Goal: Information Seeking & Learning: Learn about a topic

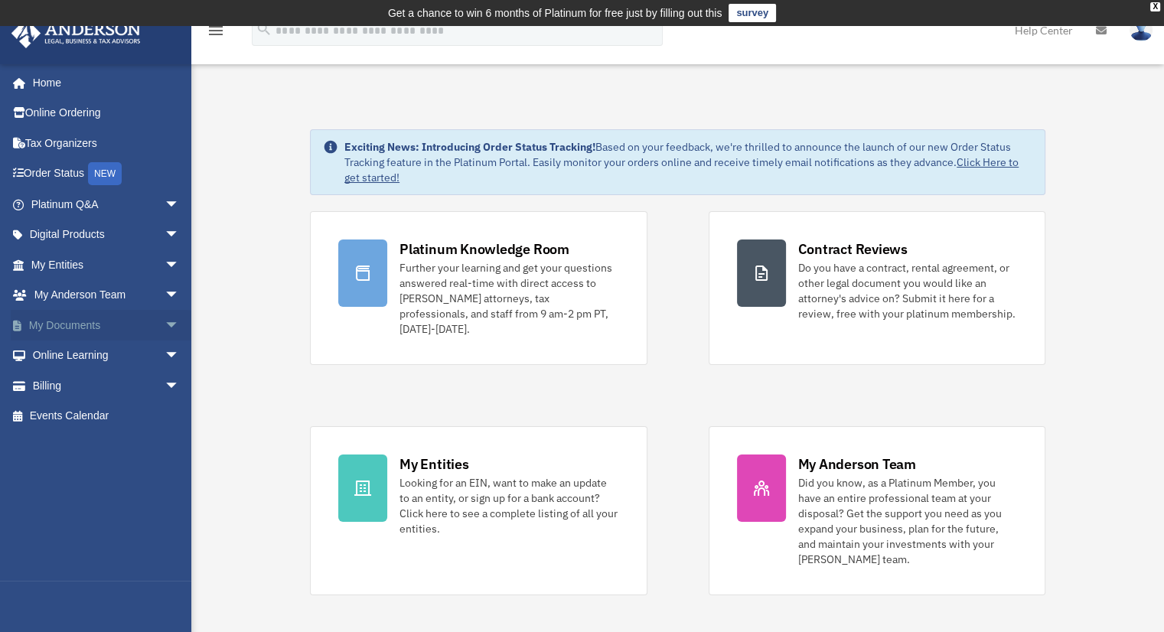
click at [58, 323] on link "My Documents arrow_drop_down" at bounding box center [107, 325] width 192 height 31
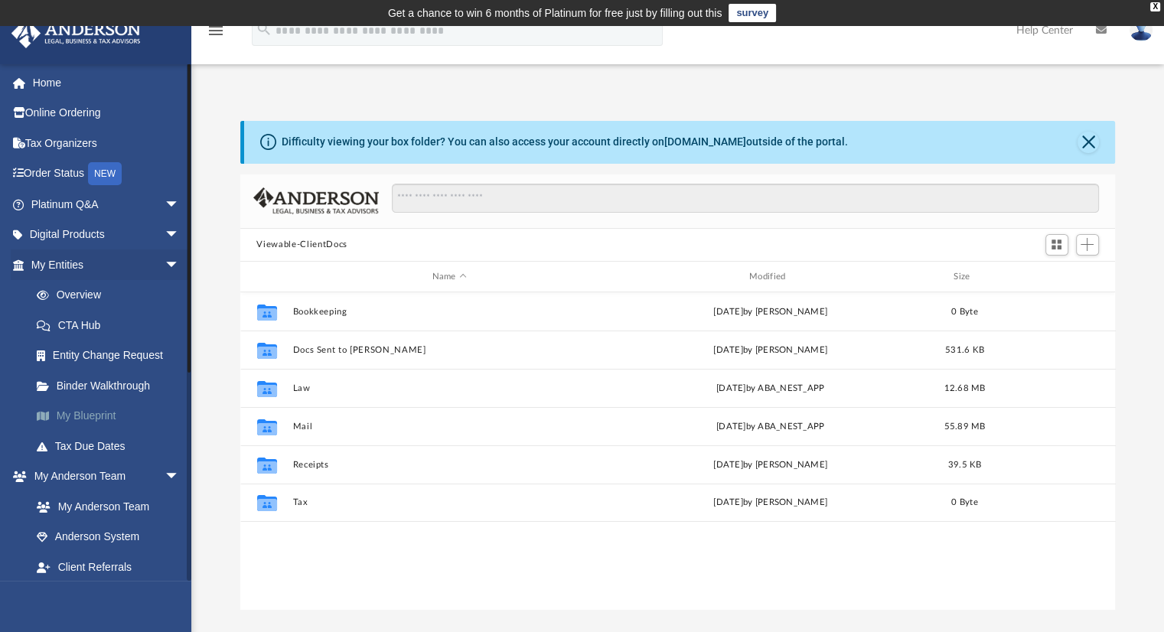
scroll to position [336, 863]
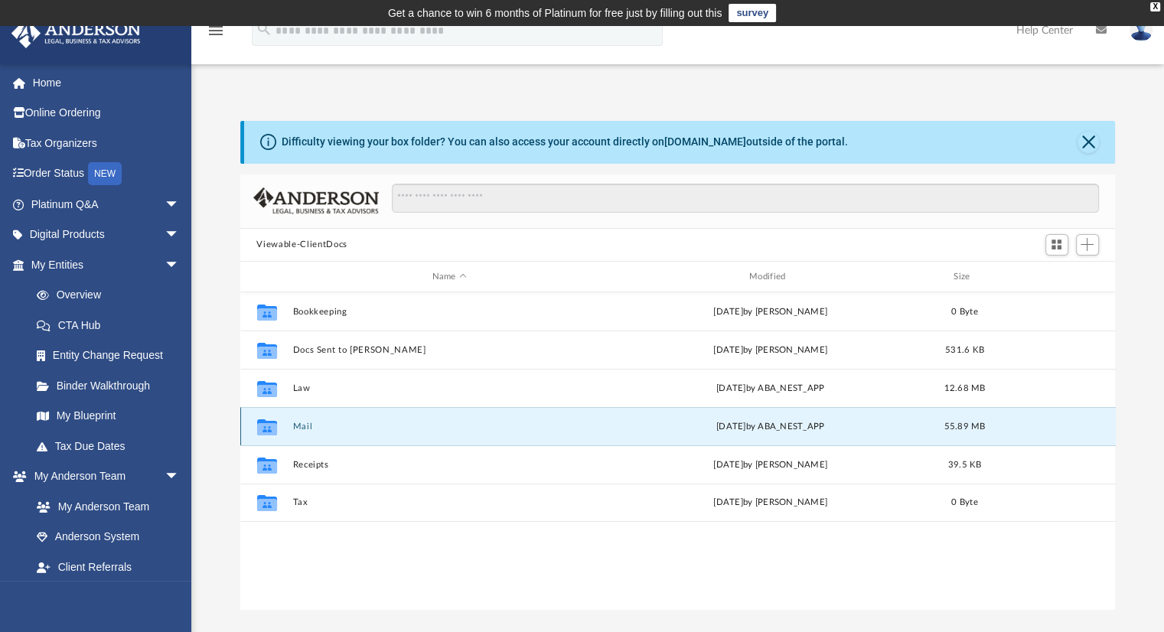
click at [299, 428] on button "Mail" at bounding box center [449, 427] width 314 height 10
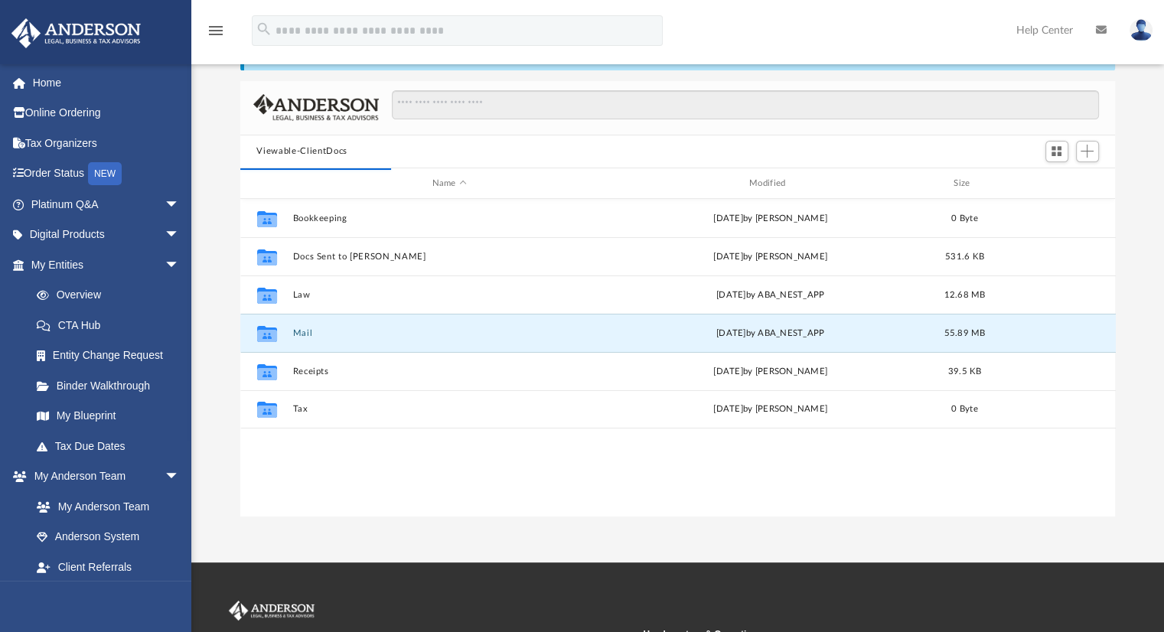
scroll to position [0, 0]
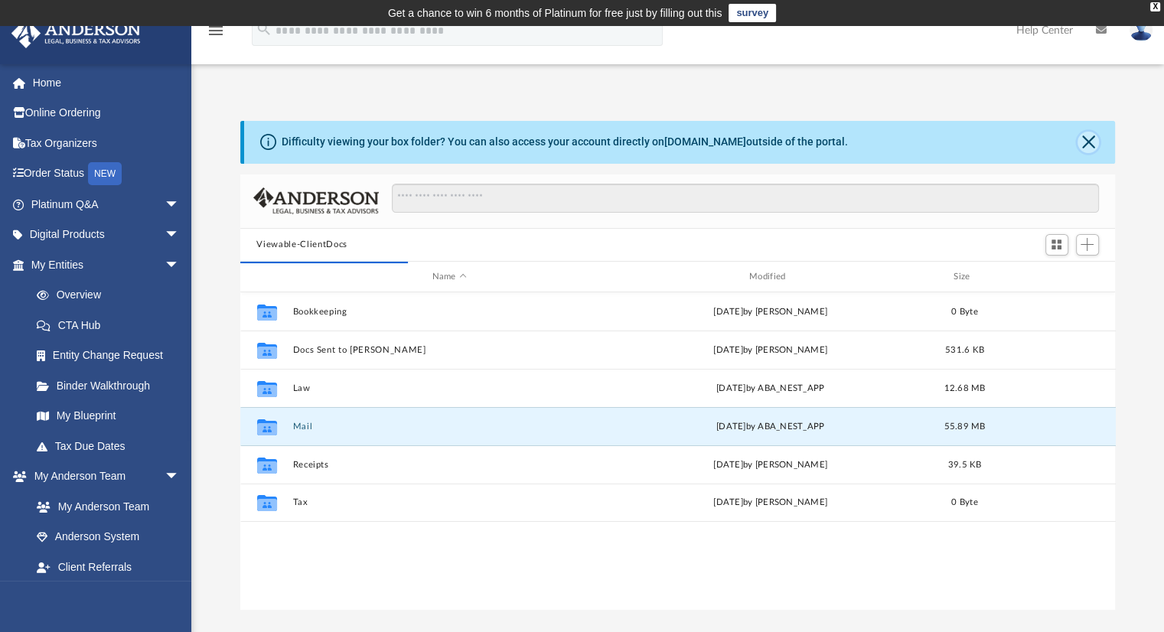
click at [1093, 142] on button "Close" at bounding box center [1088, 142] width 21 height 21
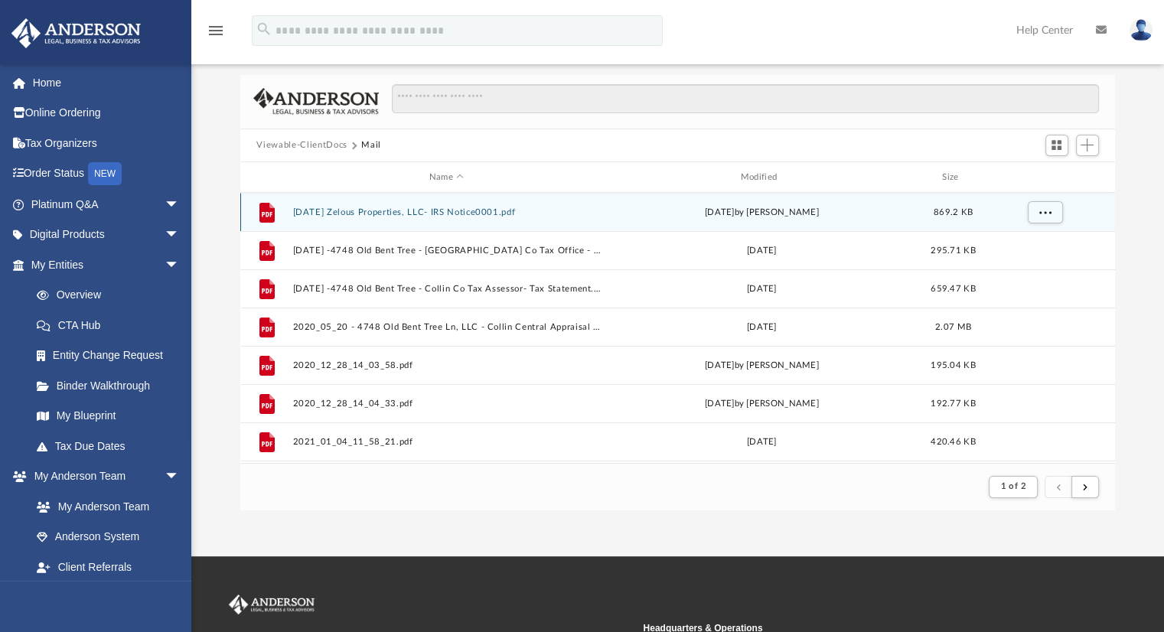
scroll to position [289, 863]
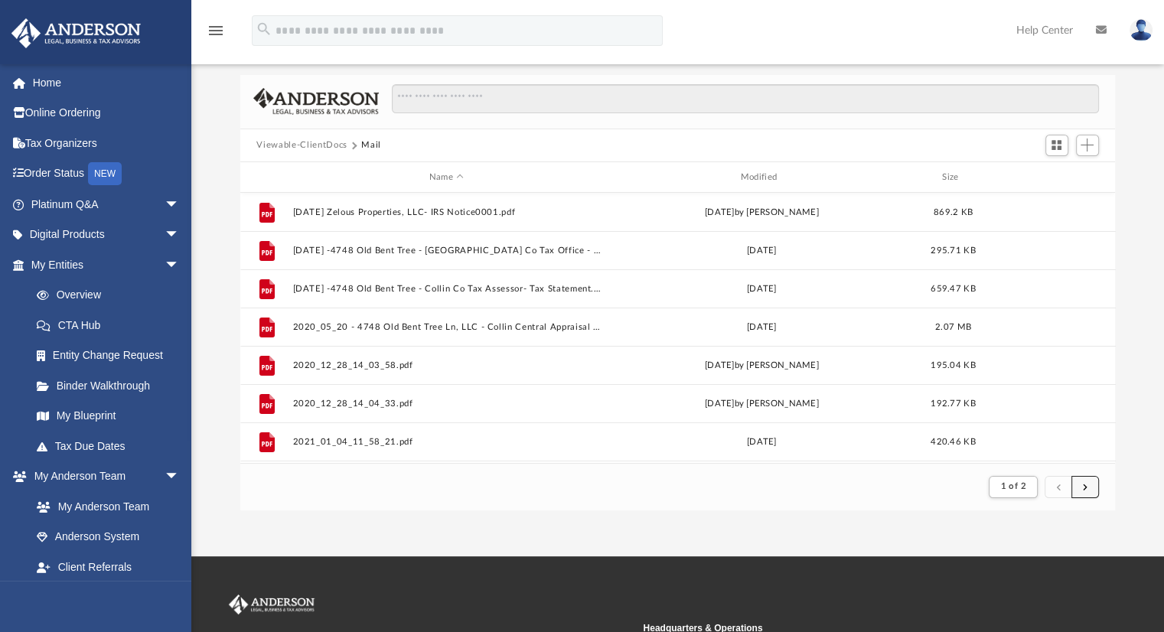
click at [1086, 487] on span "submit" at bounding box center [1085, 486] width 5 height 8
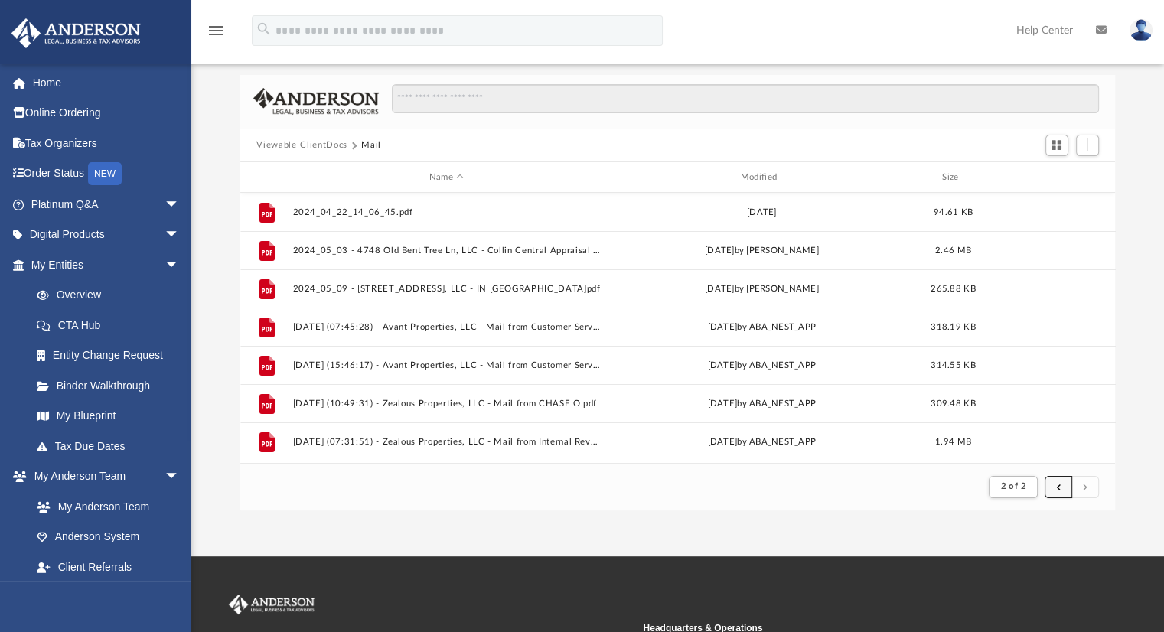
click at [1058, 483] on span "submit" at bounding box center [1058, 486] width 5 height 8
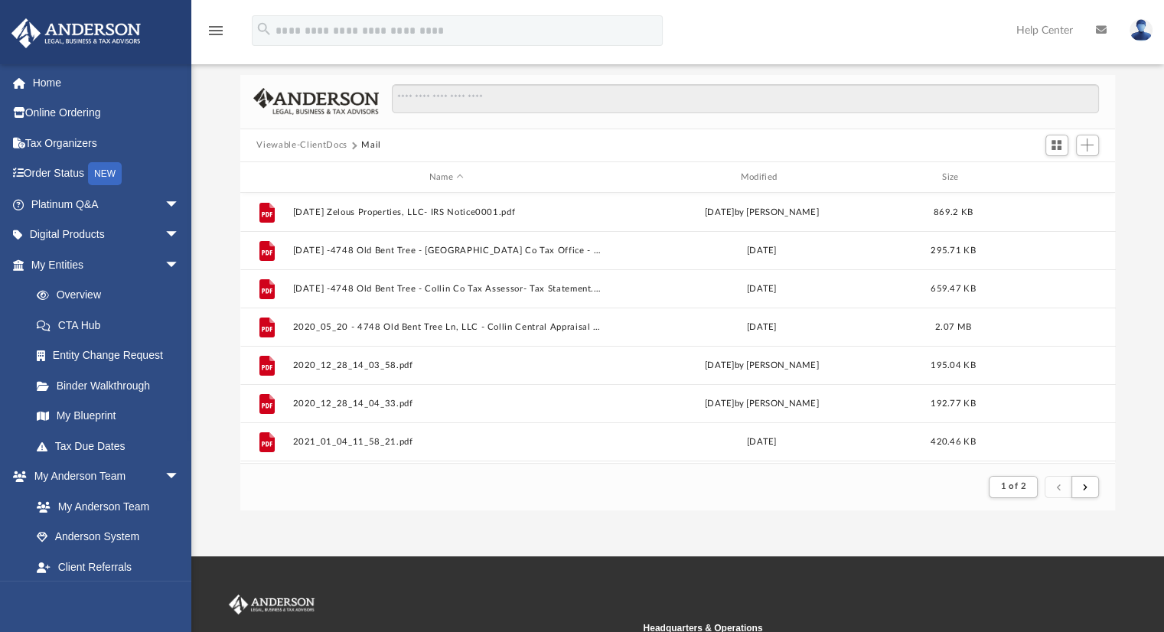
click at [324, 139] on button "Viewable-ClientDocs" at bounding box center [301, 146] width 90 height 14
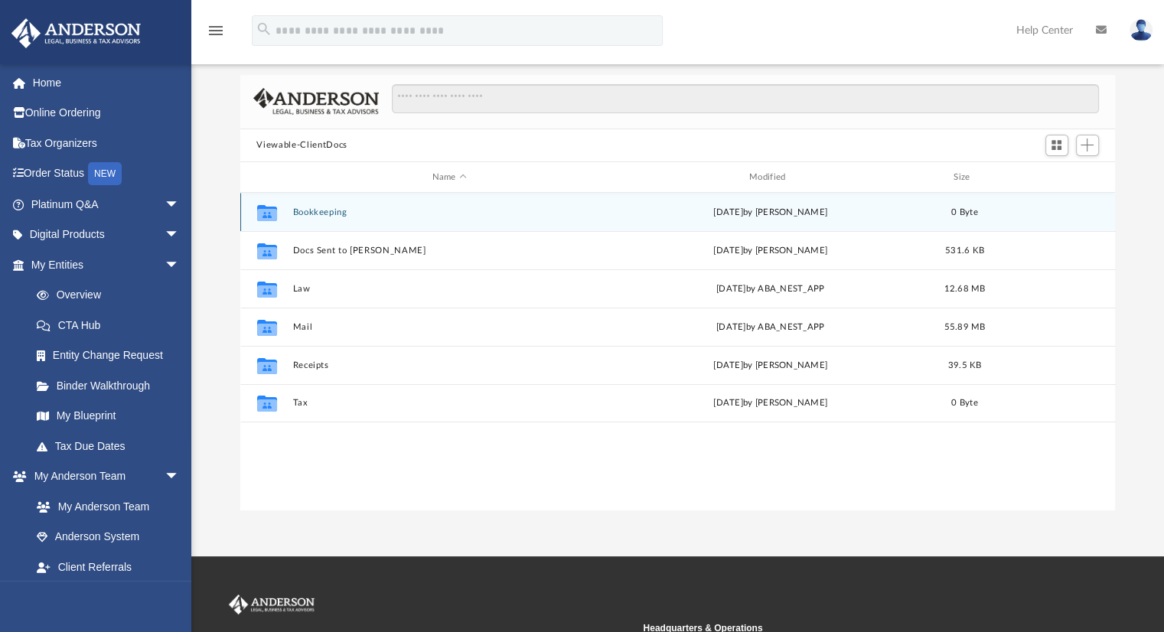
scroll to position [336, 863]
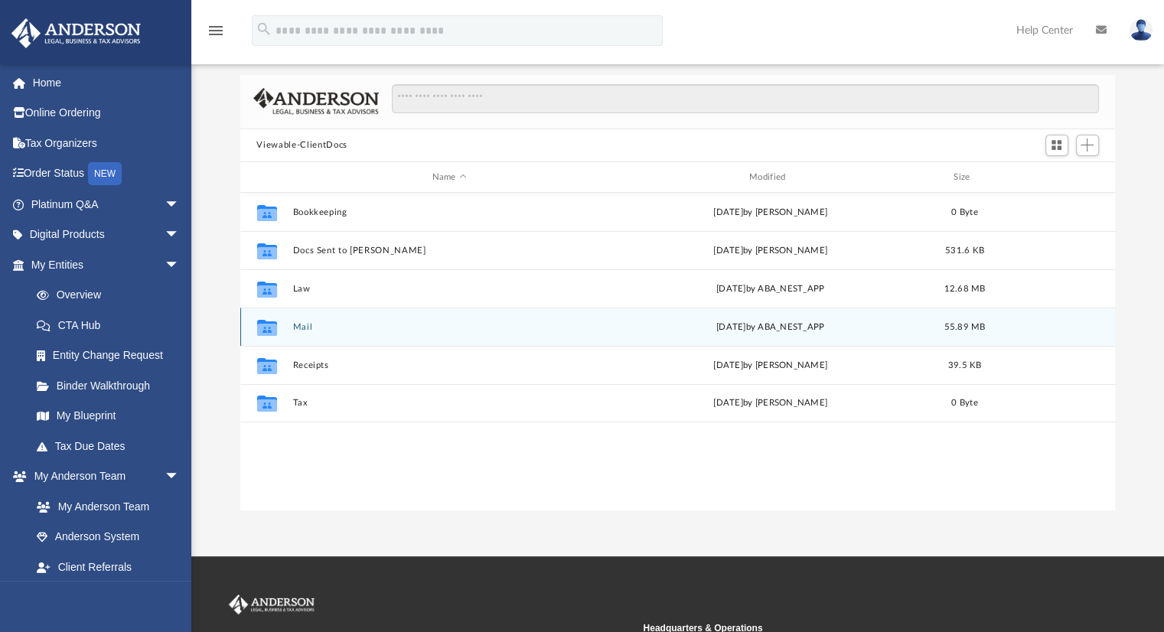
click at [285, 328] on div "Collaborated Folder" at bounding box center [266, 327] width 38 height 24
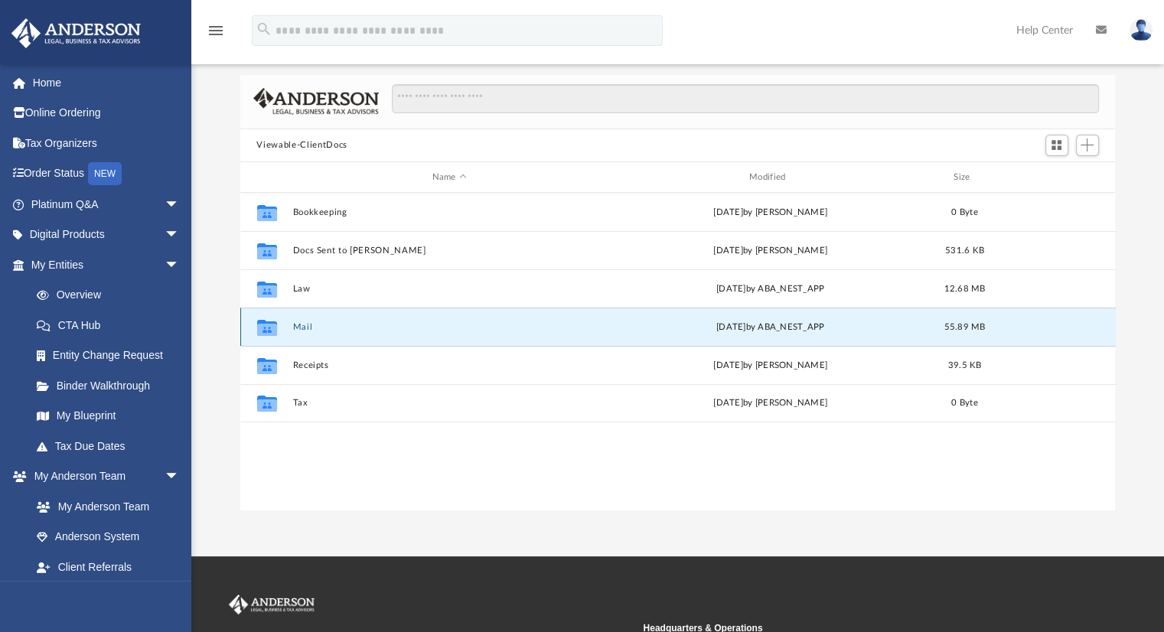
click at [260, 329] on icon "grid" at bounding box center [266, 330] width 20 height 12
click at [302, 328] on button "Mail" at bounding box center [449, 327] width 314 height 10
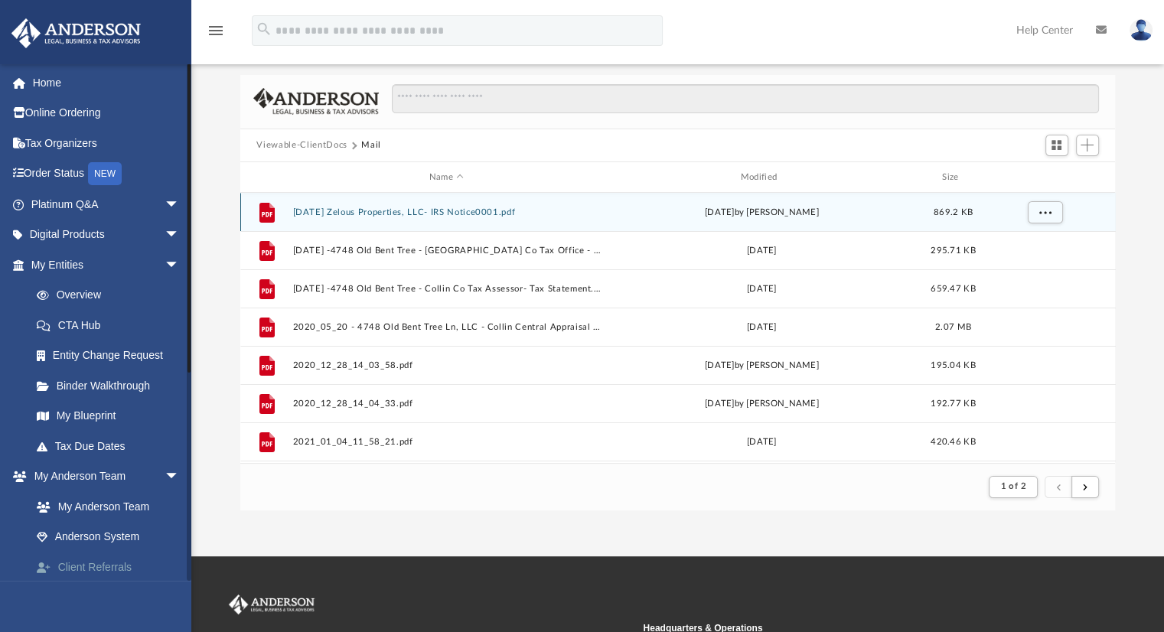
scroll to position [289, 863]
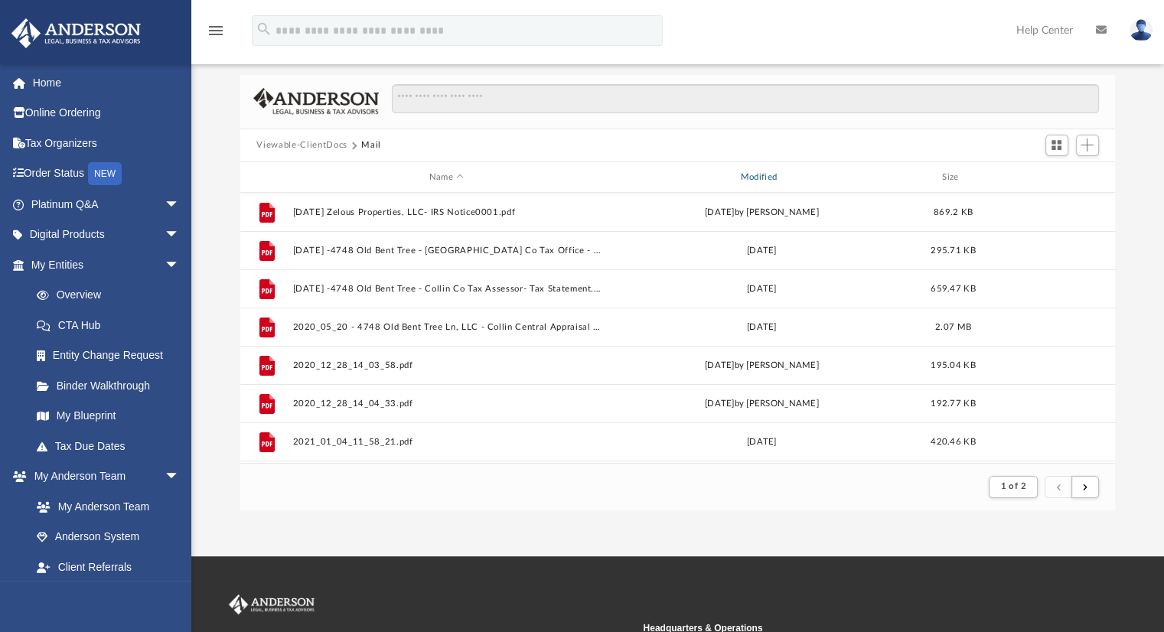
click at [757, 174] on div "Modified" at bounding box center [761, 178] width 308 height 14
click at [757, 175] on div "Modified" at bounding box center [761, 178] width 308 height 14
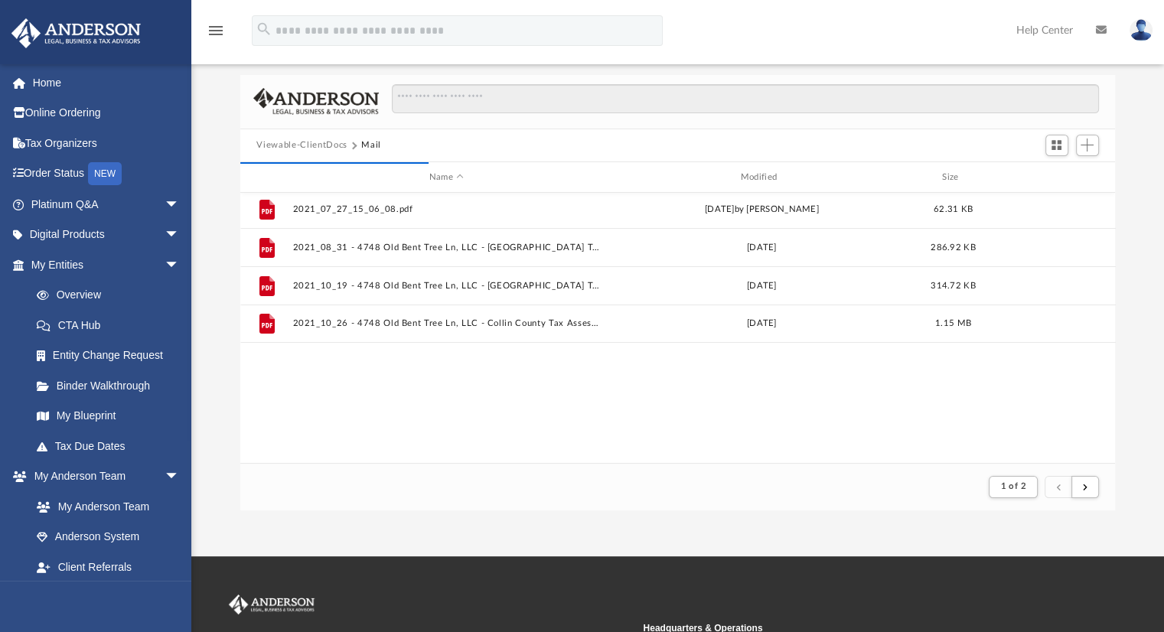
scroll to position [0, 0]
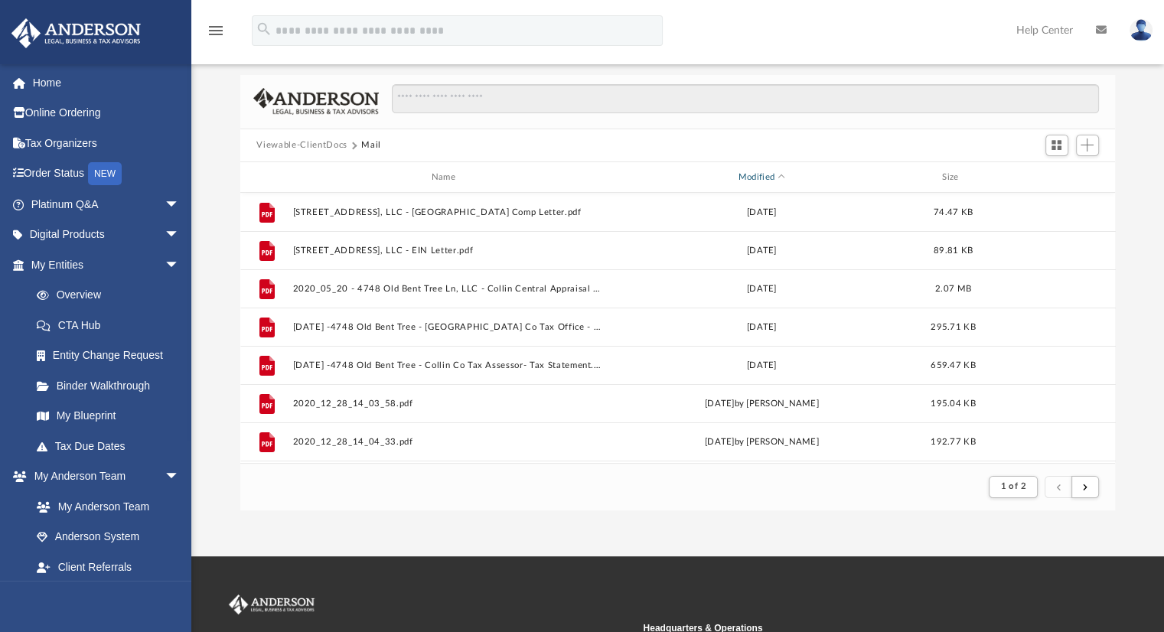
click at [752, 172] on div "Modified" at bounding box center [761, 178] width 308 height 14
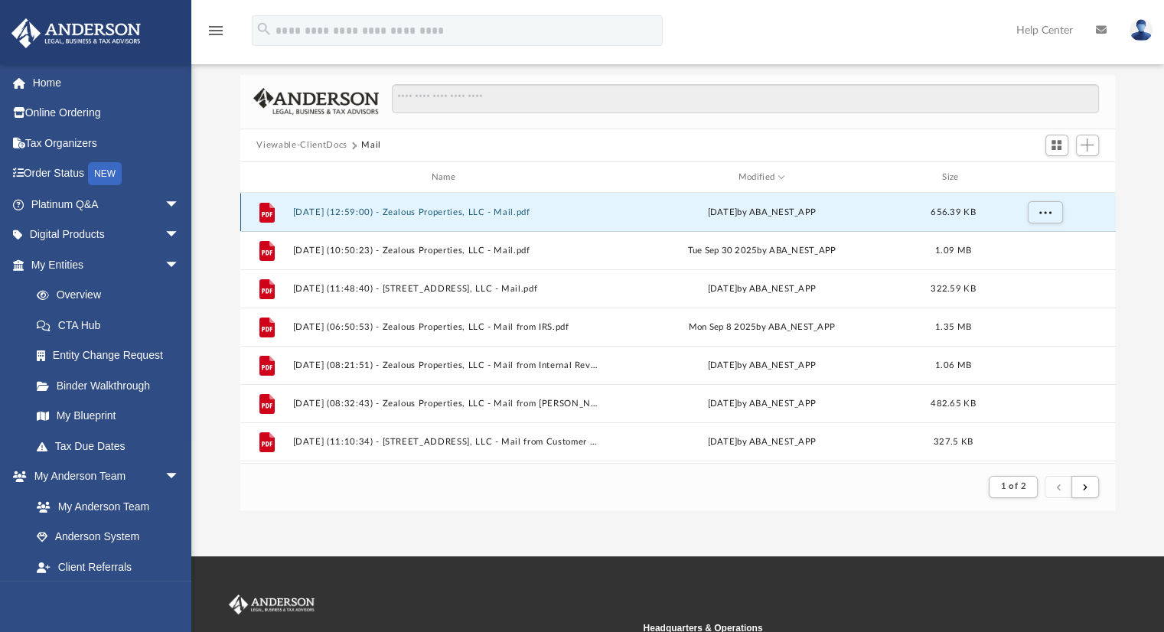
click at [419, 212] on button "2025.10.07 (12:59:00) - Zealous Properties, LLC - Mail.pdf" at bounding box center [446, 212] width 308 height 10
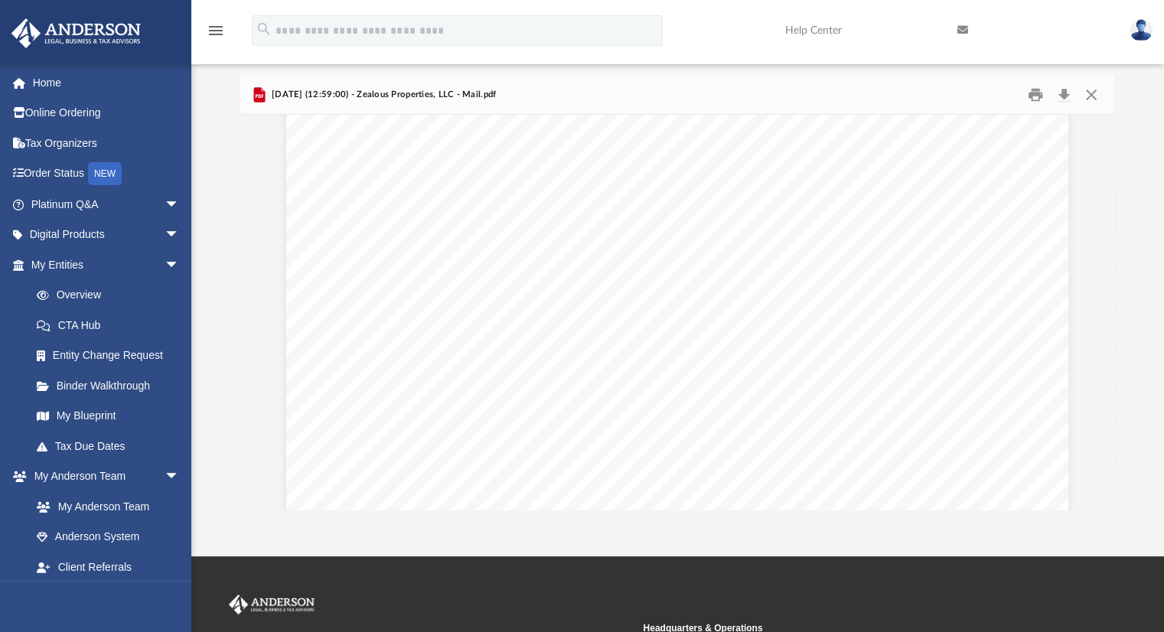
scroll to position [194, 0]
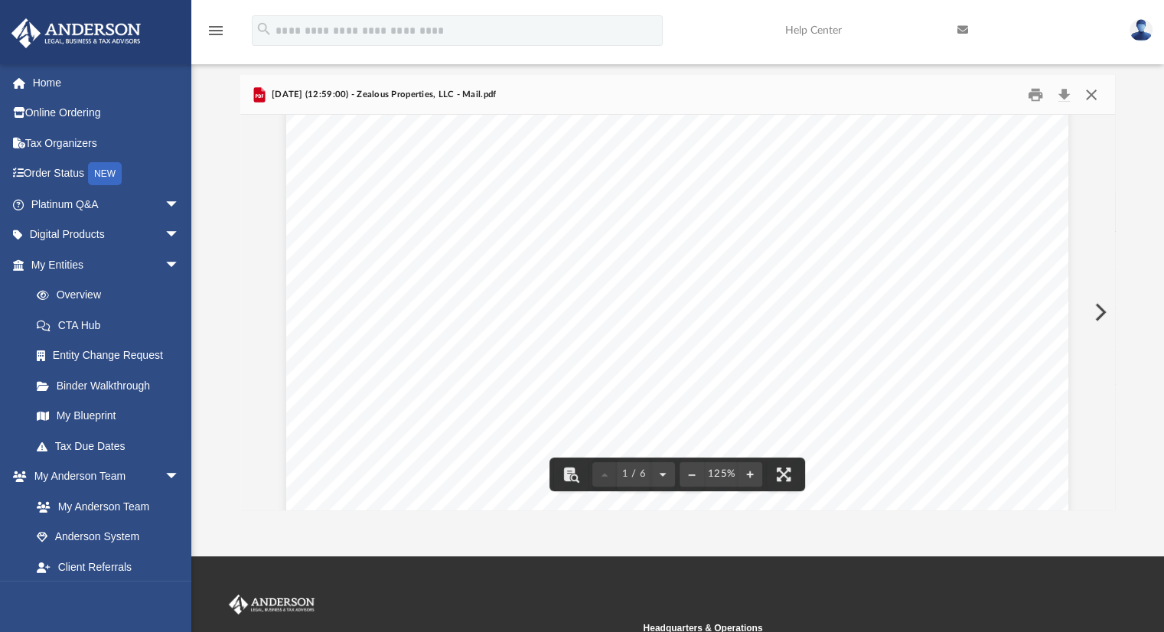
click at [1092, 96] on button "Close" at bounding box center [1092, 95] width 28 height 24
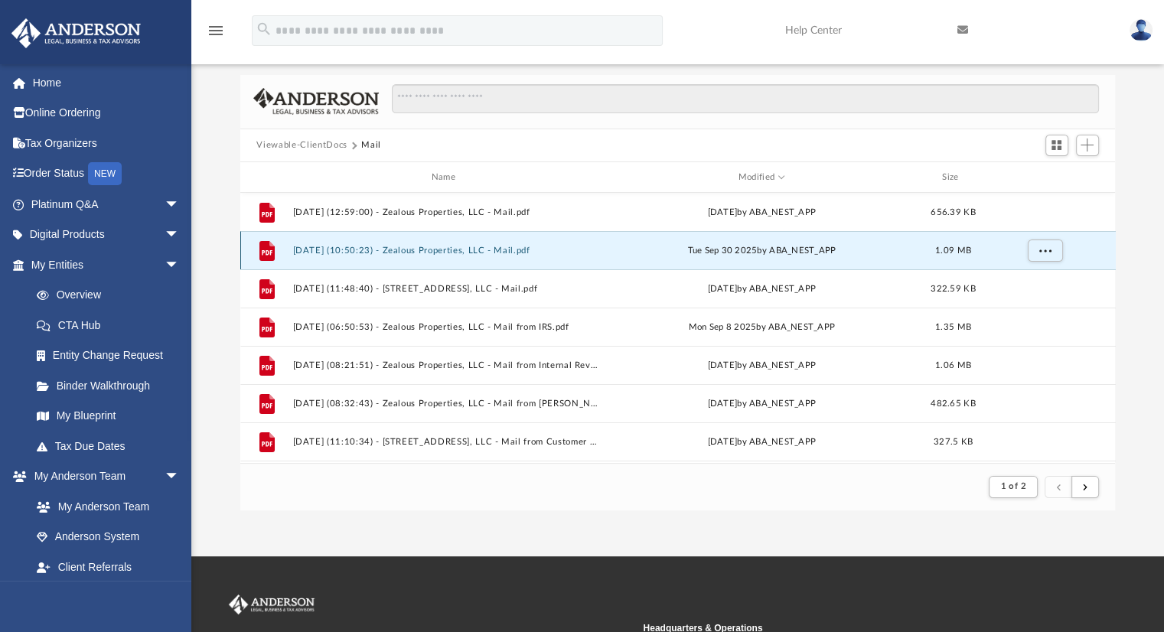
click at [422, 249] on button "2025.09.30 (10:50:23) - Zealous Properties, LLC - Mail.pdf" at bounding box center [446, 251] width 308 height 10
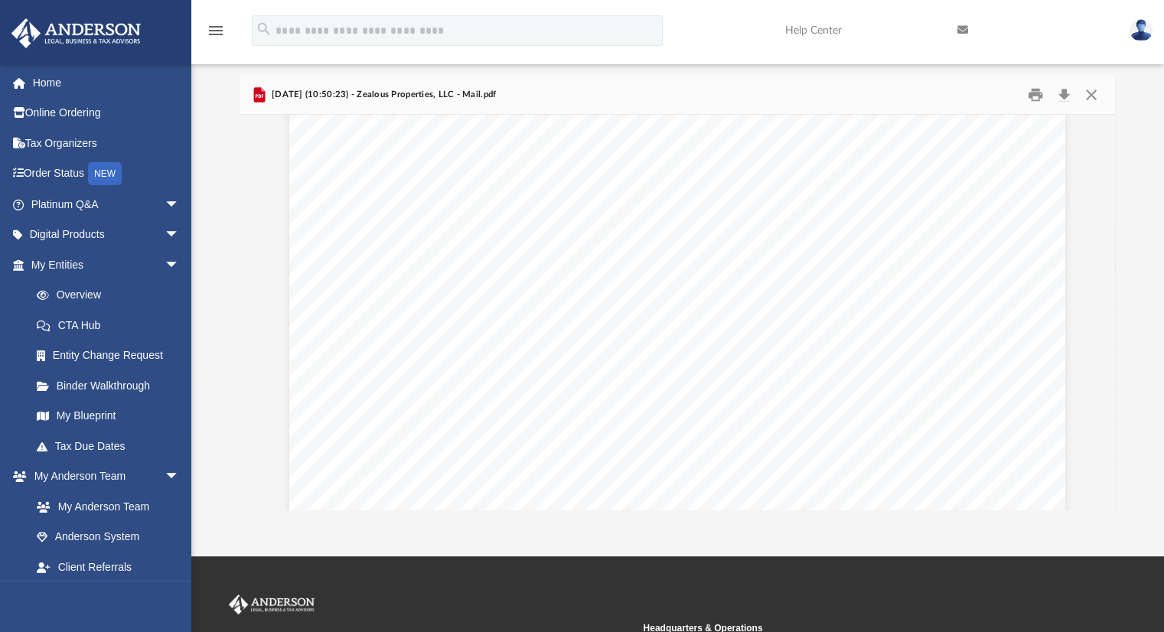
scroll to position [2090, 0]
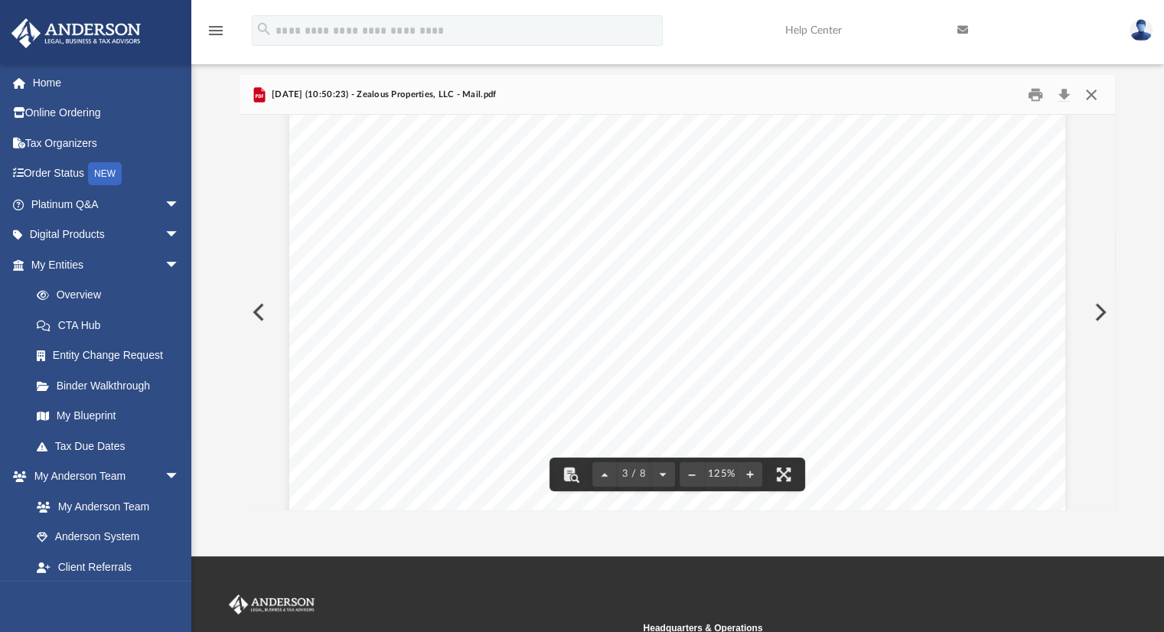
click at [1091, 105] on button "Close" at bounding box center [1092, 95] width 28 height 24
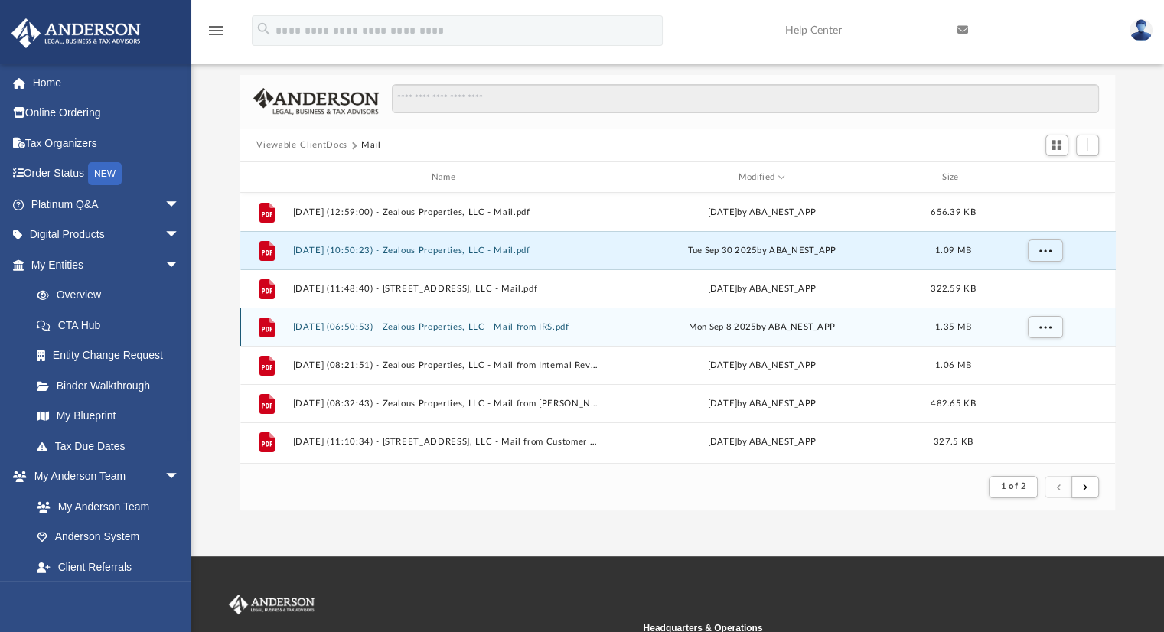
click at [412, 328] on button "2025.09.08 (06:50:53) - Zealous Properties, LLC - Mail from IRS.pdf" at bounding box center [446, 327] width 308 height 10
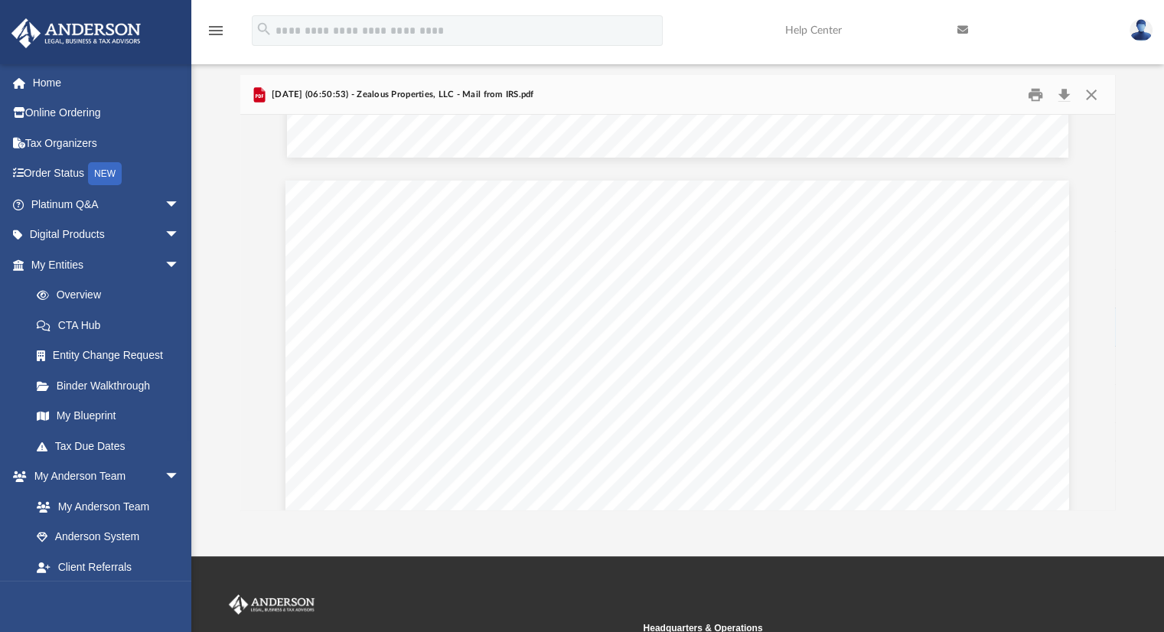
scroll to position [0, 0]
click at [1092, 90] on button "Close" at bounding box center [1092, 95] width 28 height 24
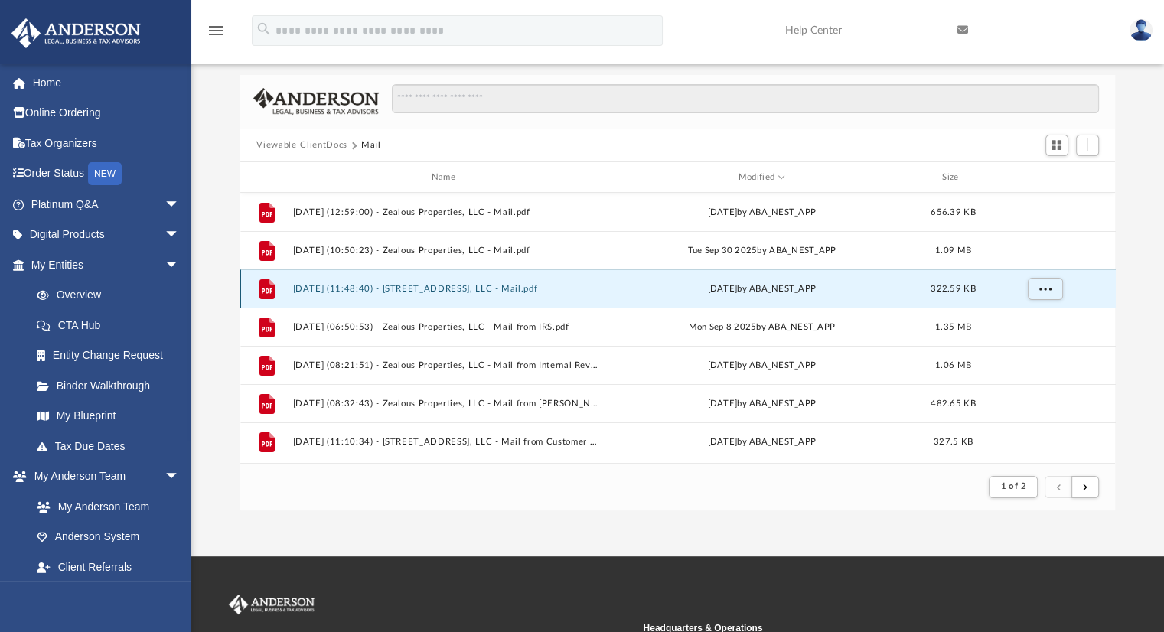
click at [481, 289] on button "2025.09.11 (11:48:40) - 11761 East 131st Street, LLC - Mail.pdf" at bounding box center [446, 289] width 308 height 10
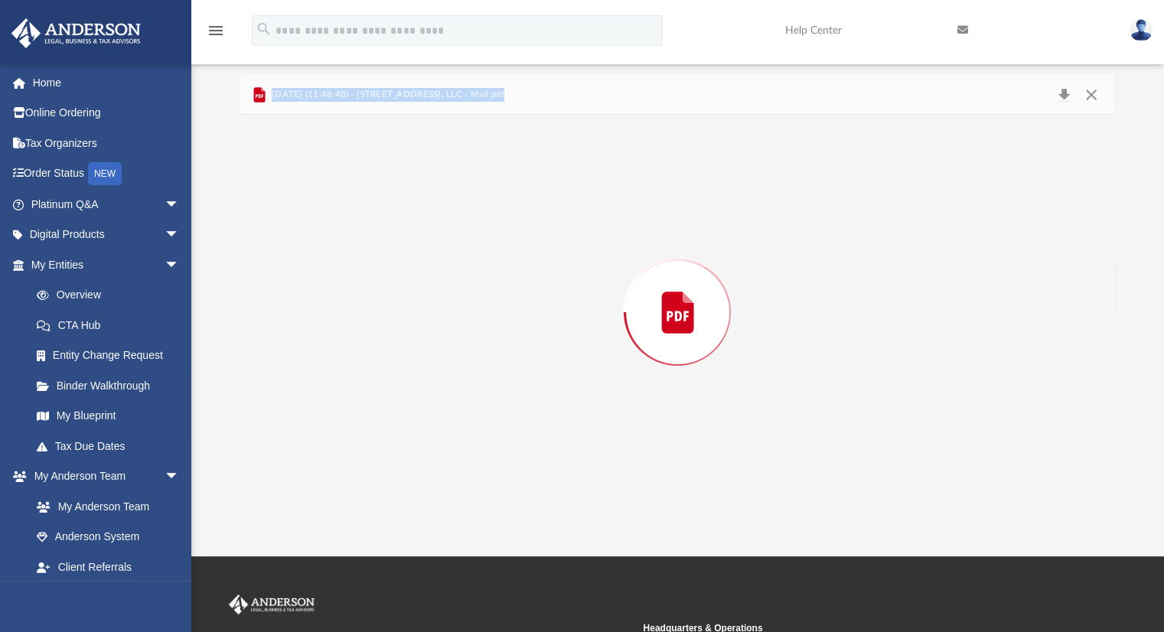
click at [481, 289] on div "Preview" at bounding box center [678, 312] width 876 height 395
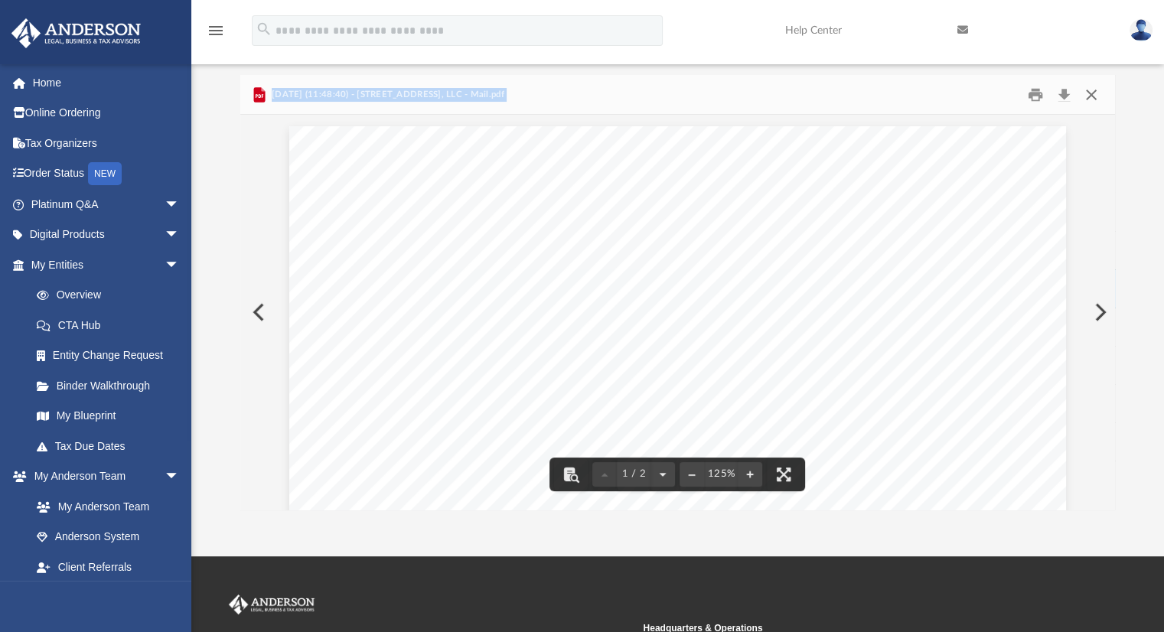
click at [1086, 99] on button "Close" at bounding box center [1092, 95] width 28 height 24
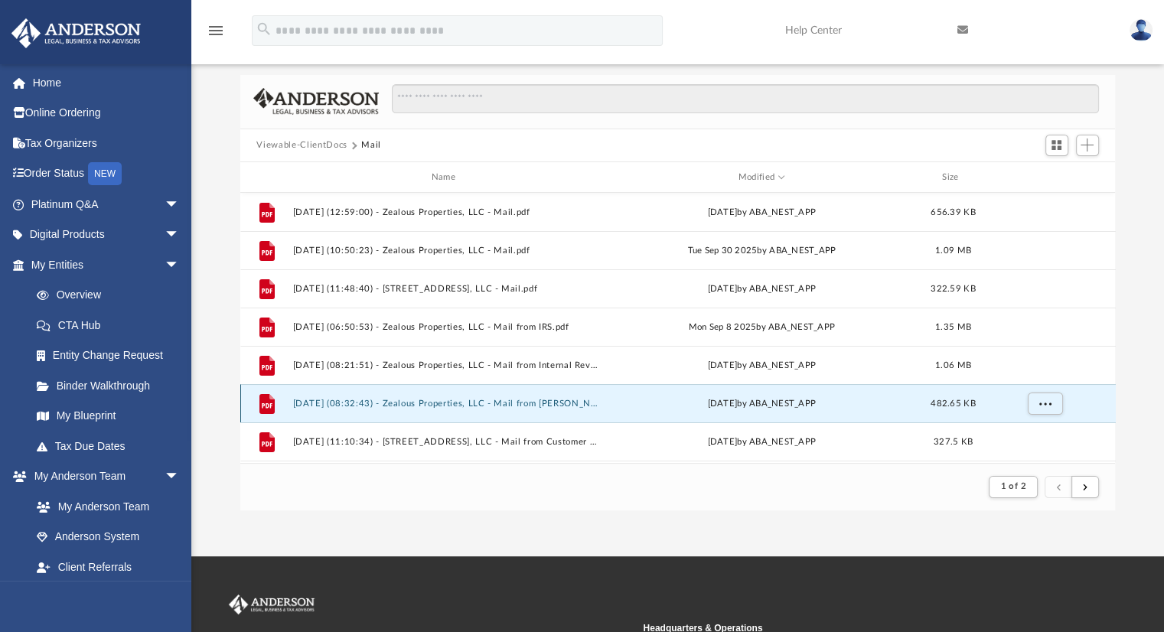
click at [436, 404] on button "2025.07.30 (08:32:43) - Zealous Properties, LLC - Mail from Mr. Kindergan.pdf" at bounding box center [446, 404] width 308 height 10
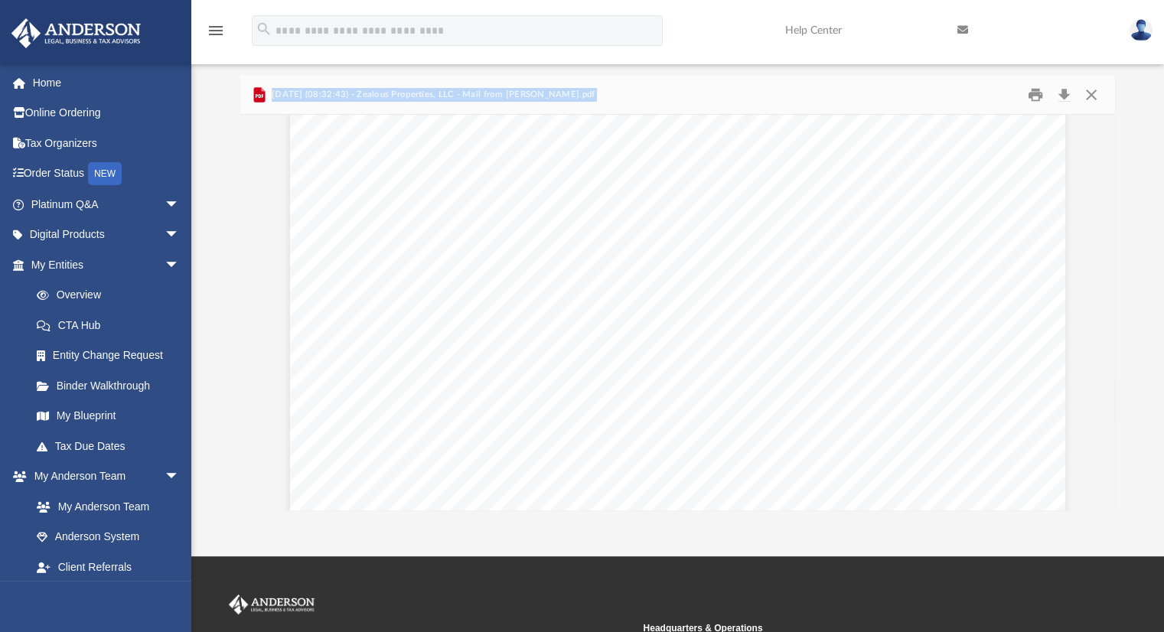
scroll to position [2262, 0]
click at [1093, 96] on button "Close" at bounding box center [1092, 95] width 28 height 24
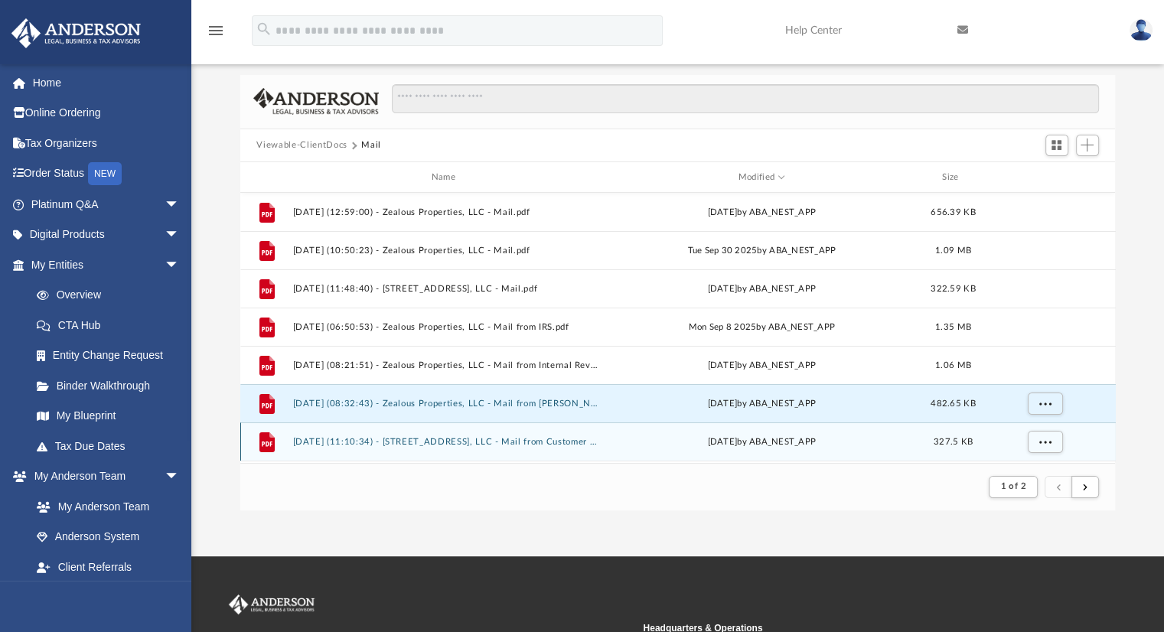
click at [408, 446] on button "2025.07.25 (11:10:34) - 11761 East 131st Street, LLC - Mail from Customer Servi…" at bounding box center [446, 442] width 308 height 10
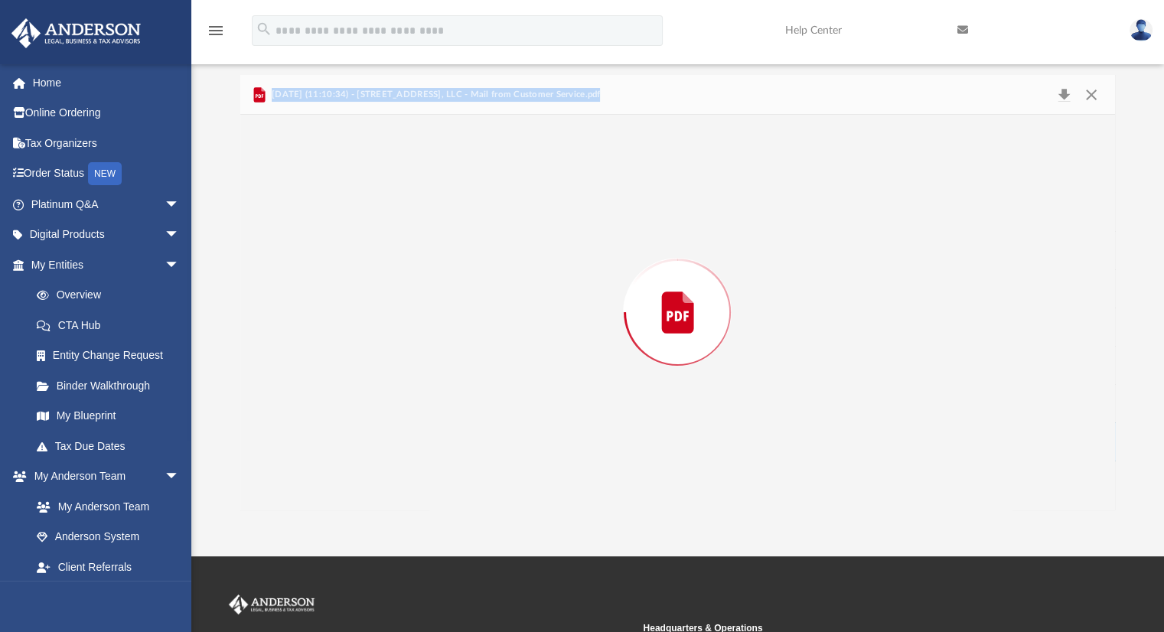
click at [408, 446] on div "Preview" at bounding box center [678, 312] width 876 height 395
click at [1091, 97] on button "Close" at bounding box center [1092, 95] width 28 height 24
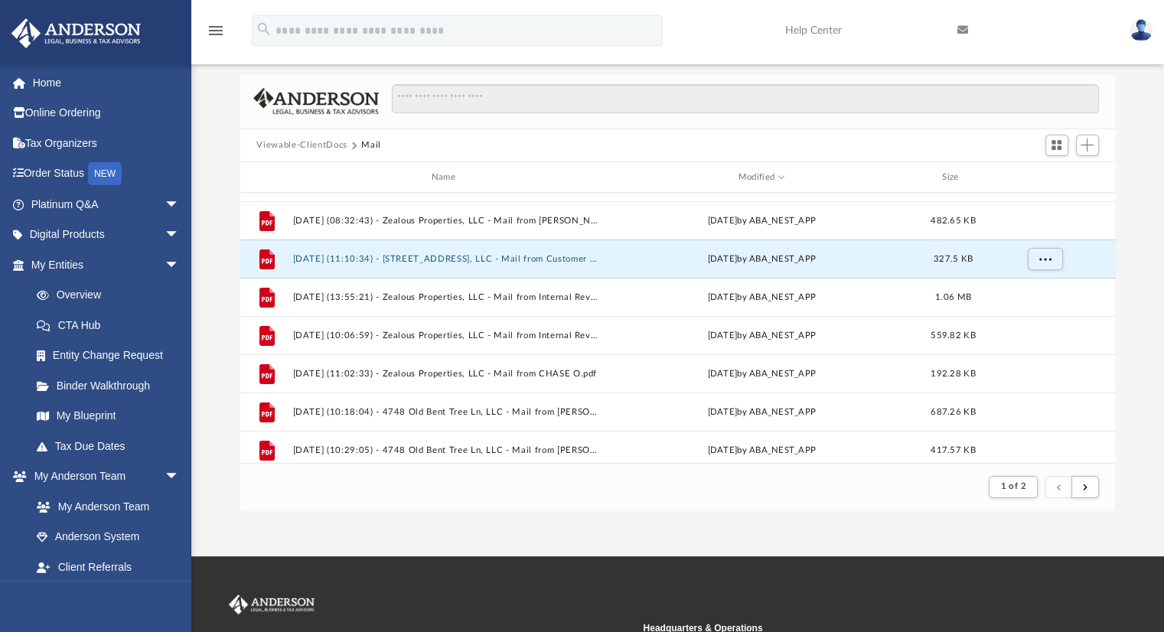
scroll to position [187, 0]
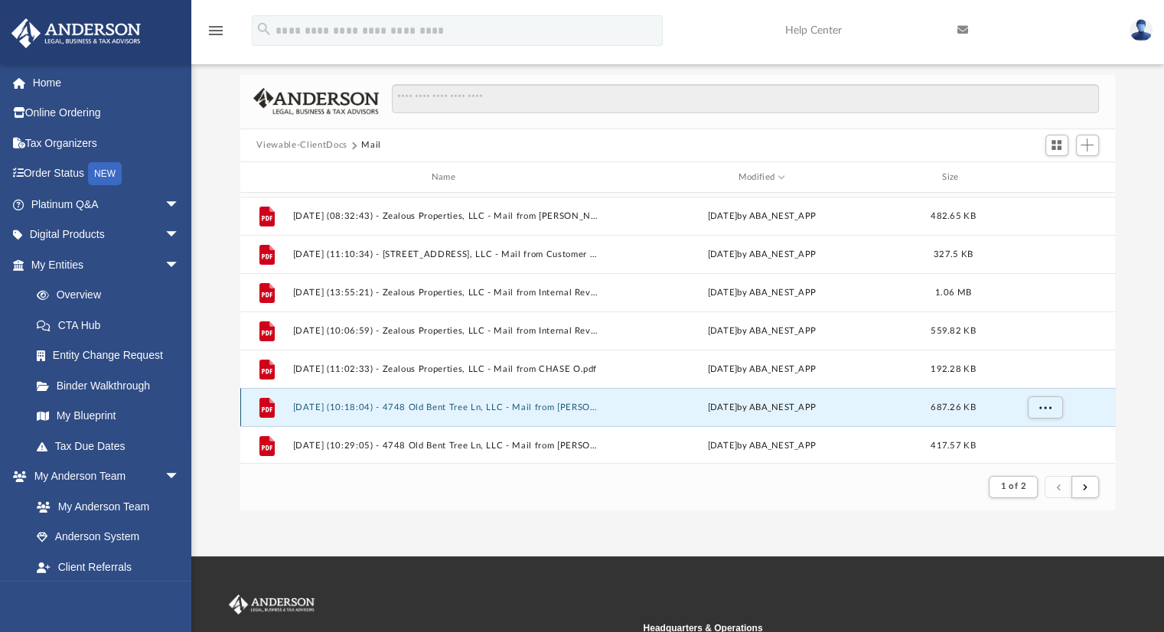
click at [450, 408] on button "2025.05.21 (10:18:04) - 4748 Old Bent Tree Ln, LLC - Mail from John R. Ames, CT…" at bounding box center [446, 408] width 308 height 10
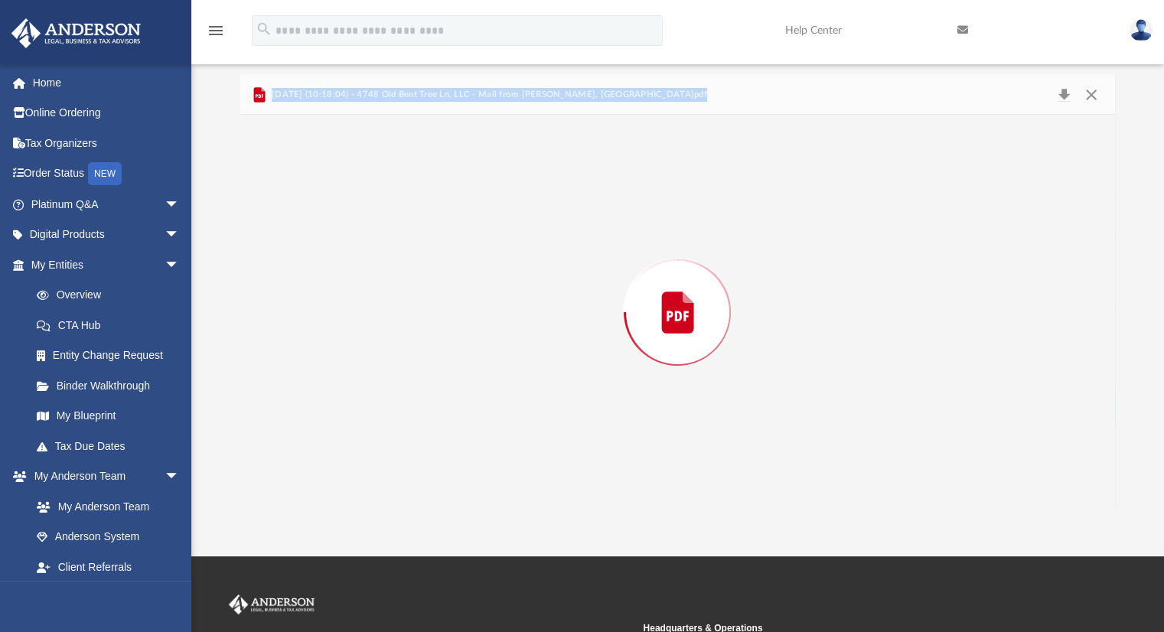
click at [450, 408] on div "Preview" at bounding box center [678, 312] width 876 height 395
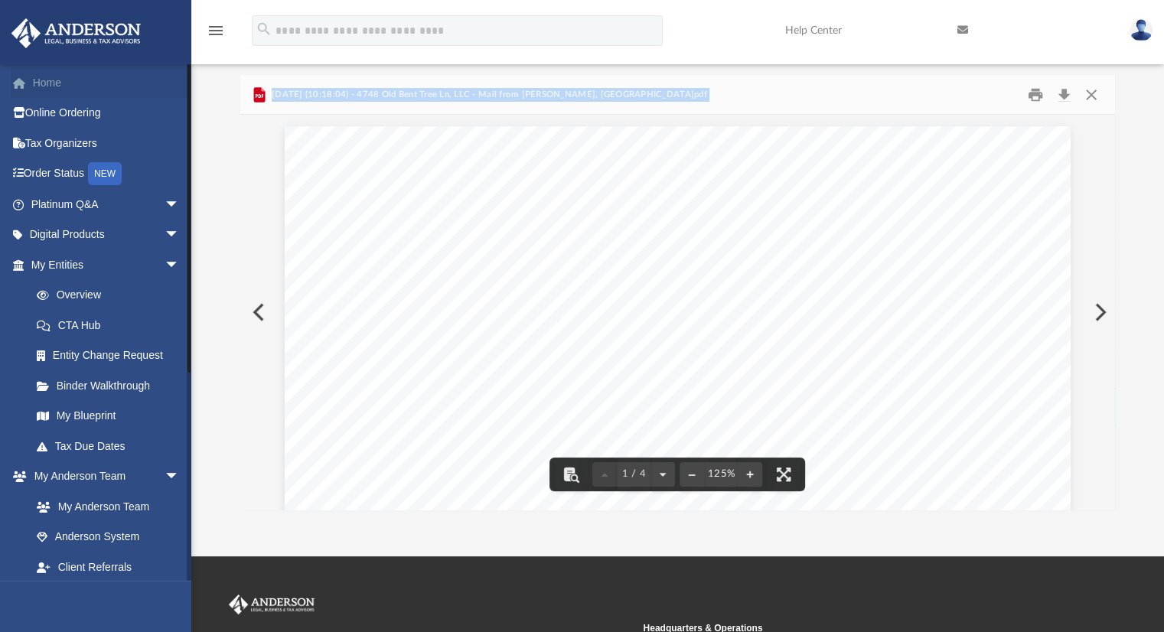
click at [50, 83] on link "Home" at bounding box center [107, 82] width 192 height 31
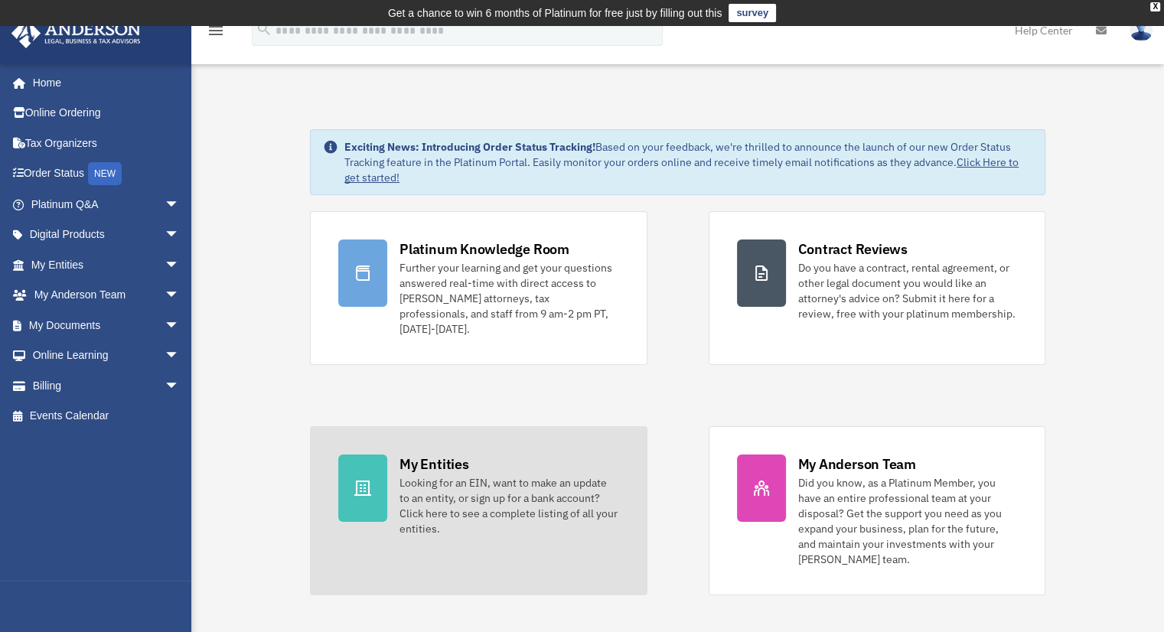
click at [430, 455] on div "My Entities" at bounding box center [433, 464] width 69 height 19
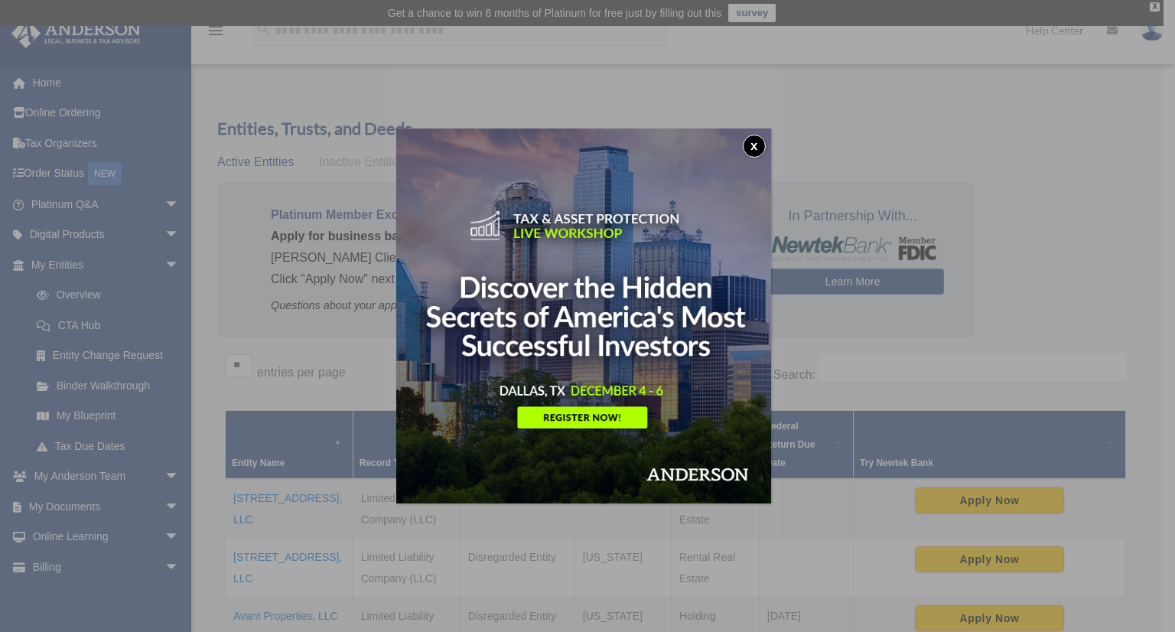
click at [756, 145] on button "x" at bounding box center [754, 146] width 23 height 23
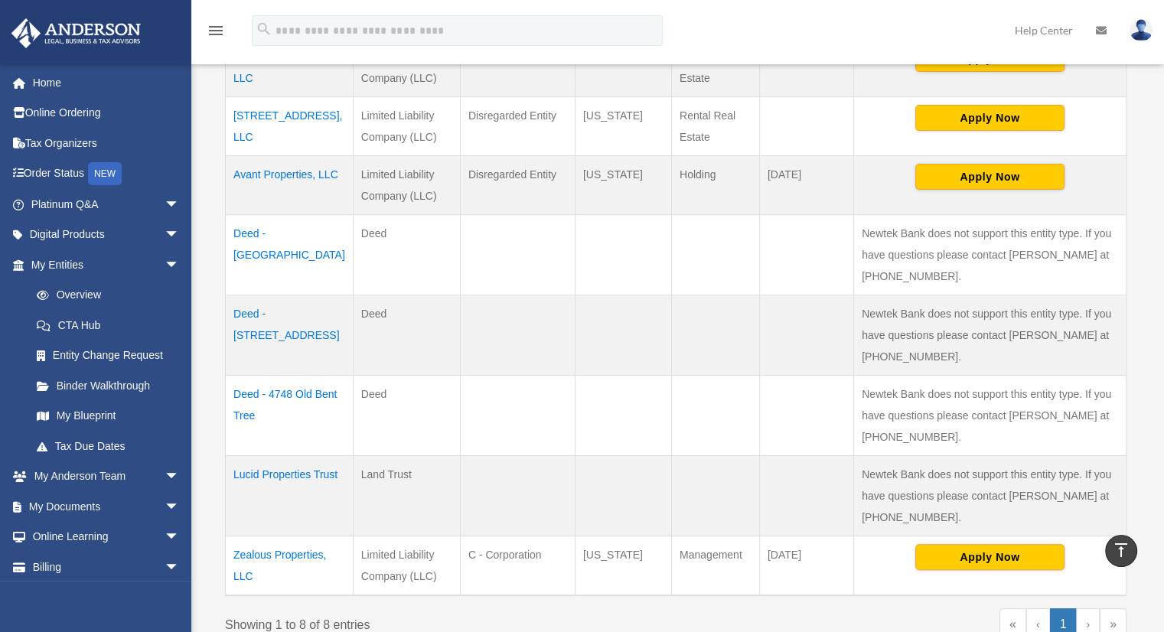
scroll to position [447, 0]
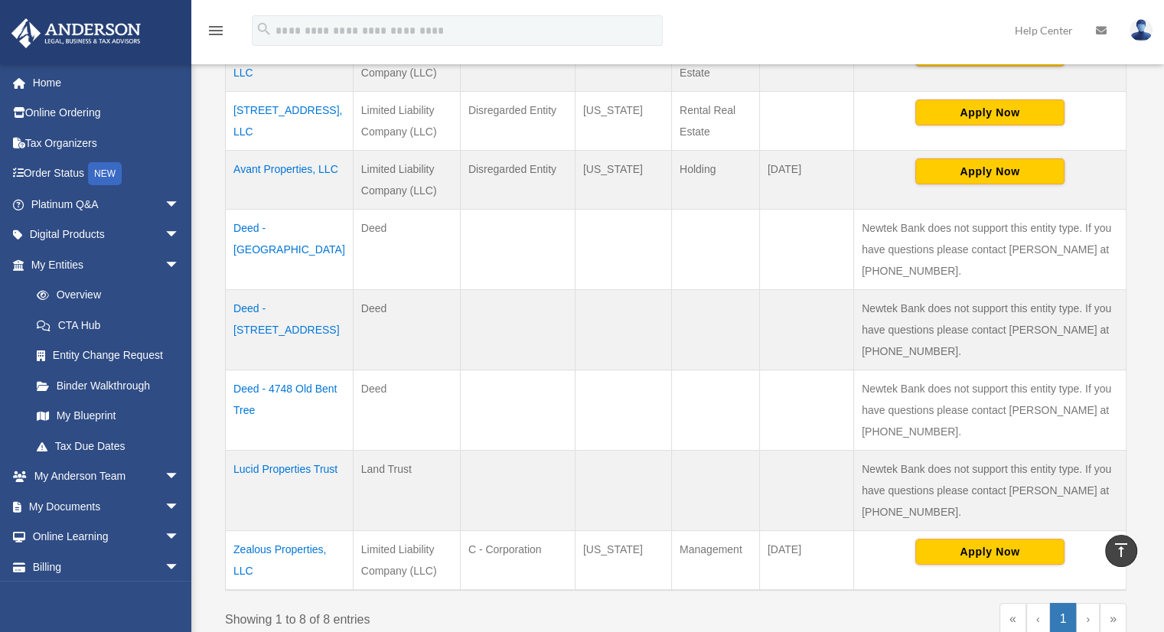
click at [272, 450] on td "Lucid Properties Trust" at bounding box center [290, 490] width 128 height 80
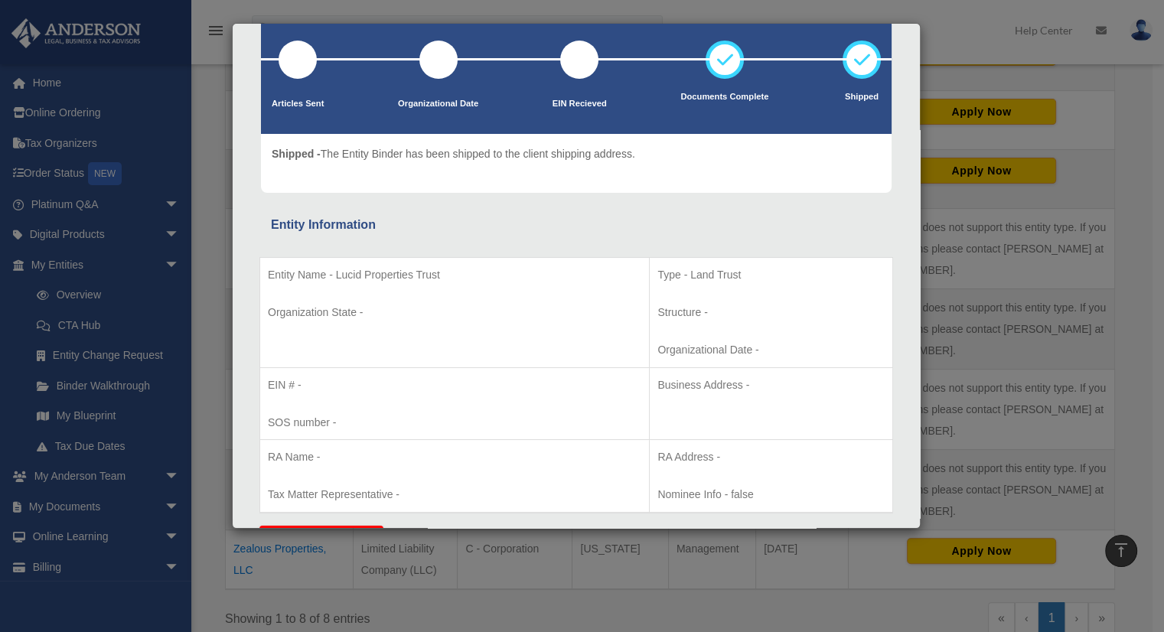
scroll to position [0, 0]
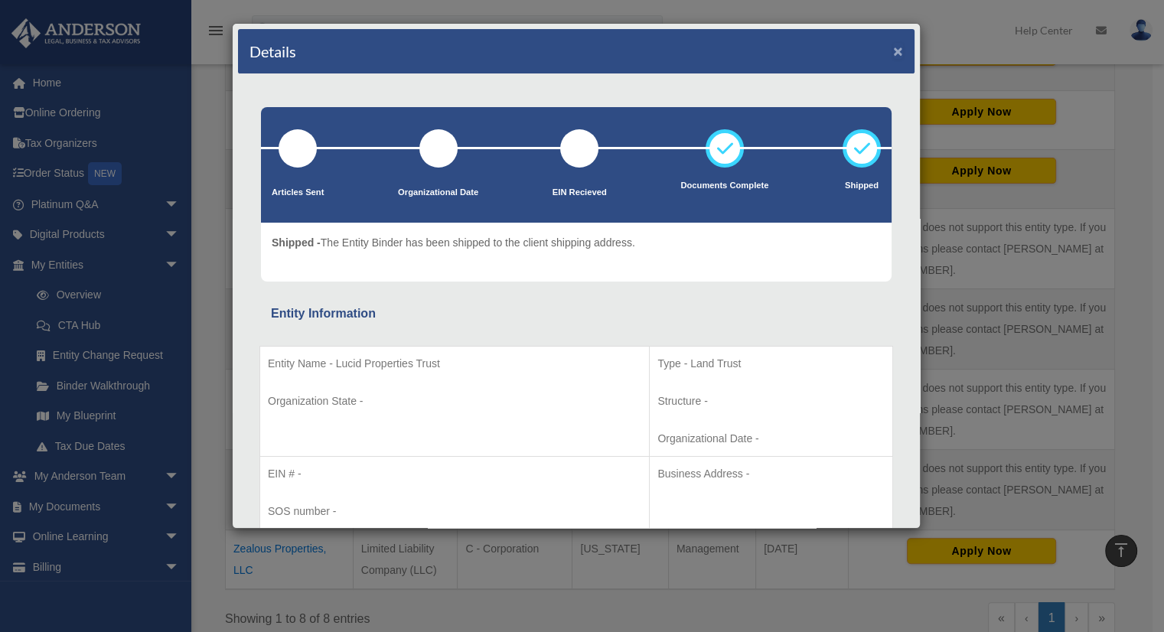
click at [893, 51] on button "×" at bounding box center [898, 51] width 10 height 16
